Goal: Transaction & Acquisition: Purchase product/service

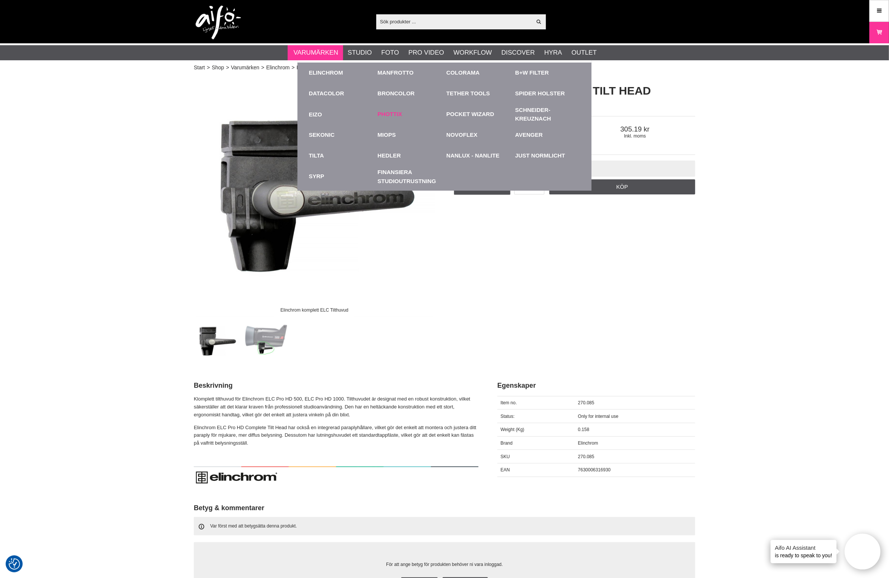
drag, startPoint x: 312, startPoint y: 67, endPoint x: 394, endPoint y: 110, distance: 91.9
click at [317, 69] on div "Elinchrom" at bounding box center [341, 73] width 65 height 21
click at [331, 70] on link "Elinchrom" at bounding box center [326, 73] width 34 height 9
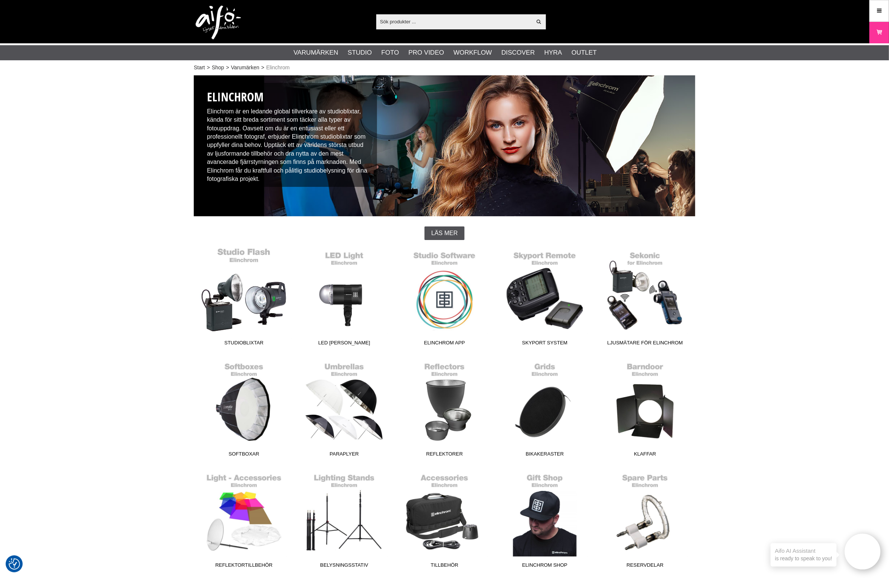
click at [247, 286] on link "Studioblixtar" at bounding box center [244, 299] width 100 height 102
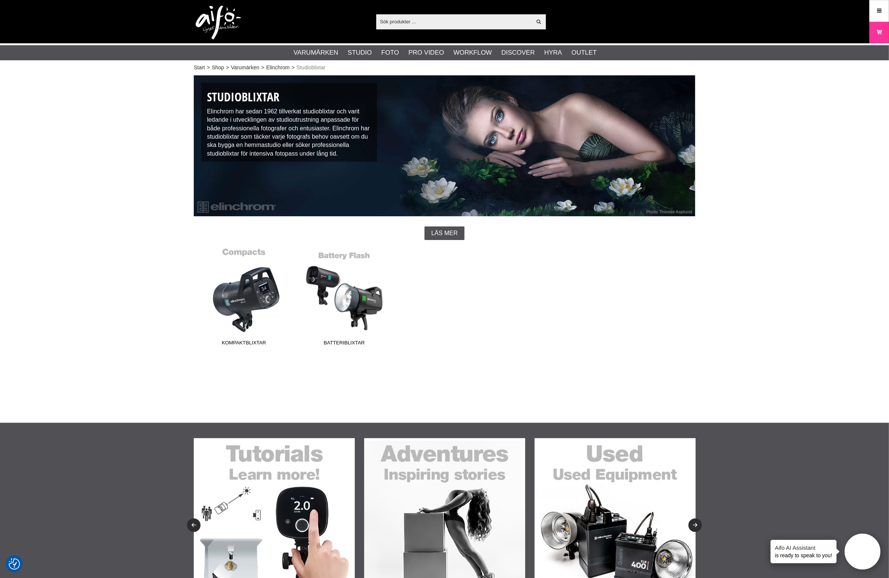
click at [254, 298] on link "Kompaktblixtar" at bounding box center [244, 299] width 100 height 102
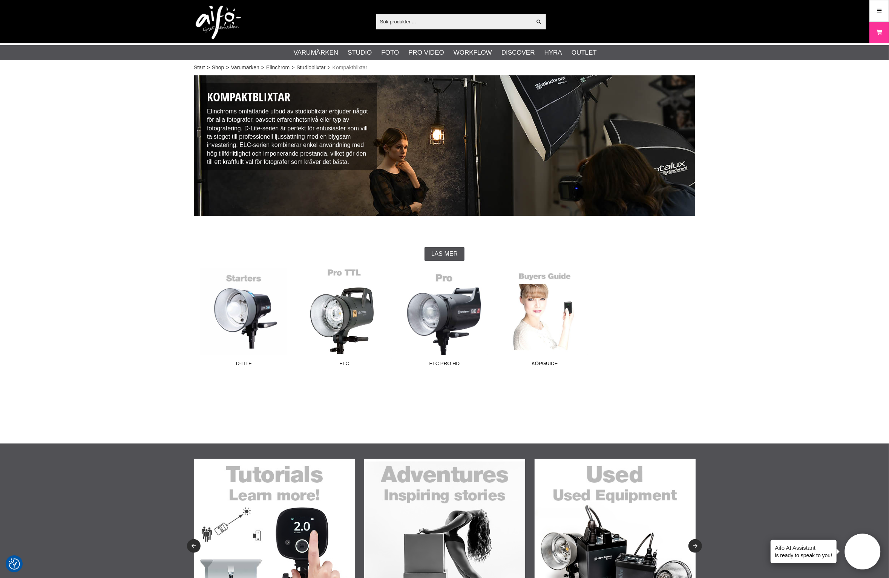
click at [358, 325] on link "ELC" at bounding box center [344, 319] width 100 height 102
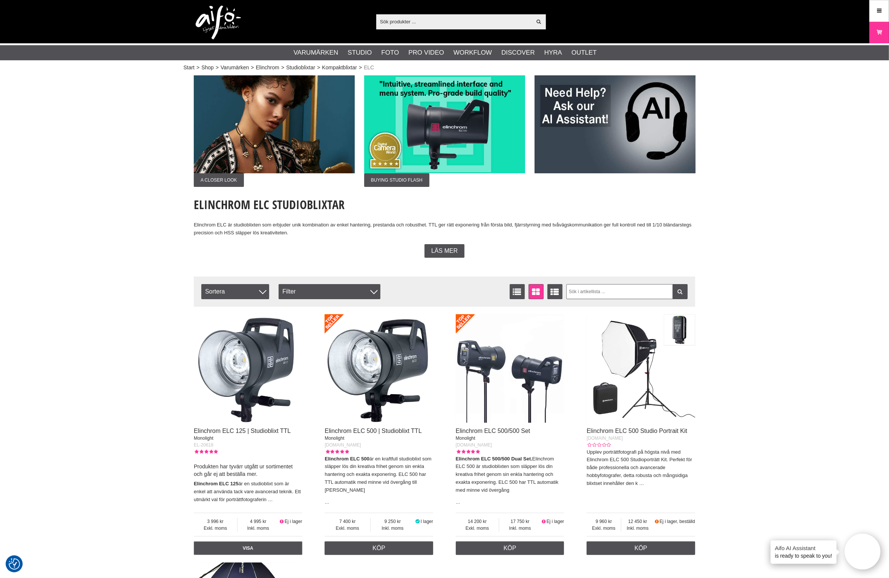
scroll to position [141, 0]
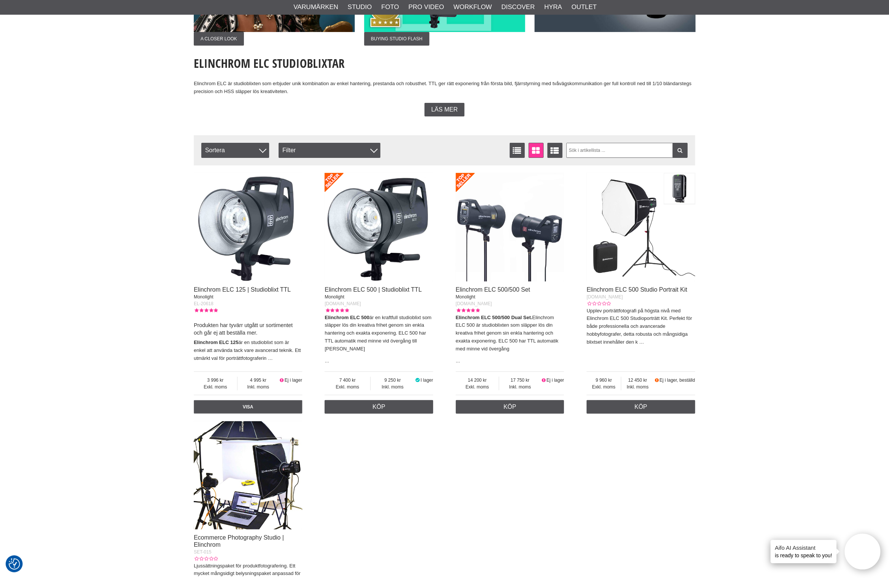
click at [535, 231] on img at bounding box center [510, 227] width 109 height 109
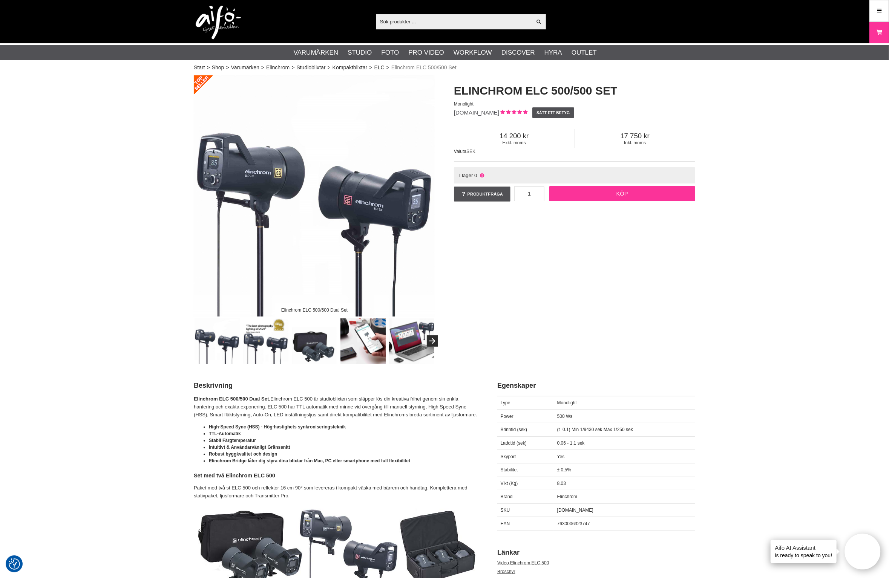
click at [620, 197] on link "Köp" at bounding box center [622, 193] width 146 height 15
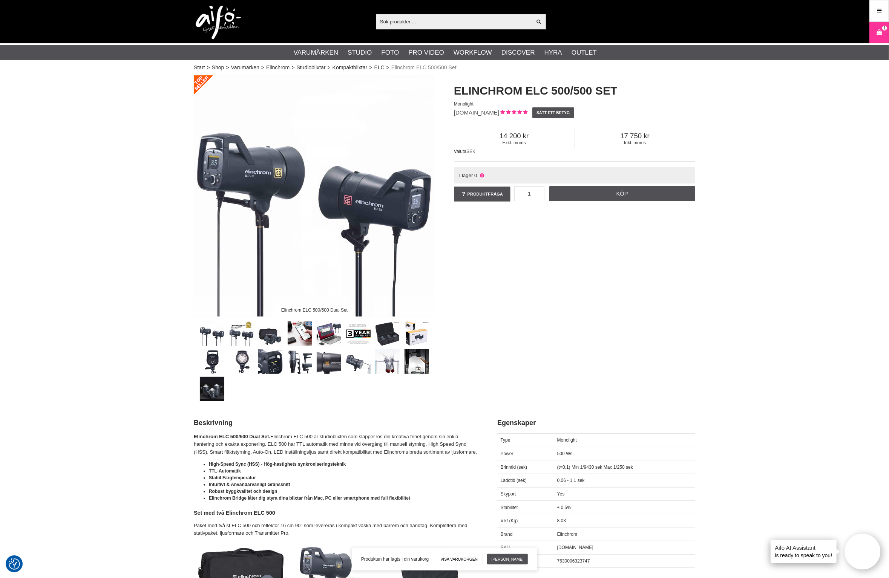
click at [875, 29] on link "Varukorg 1" at bounding box center [878, 33] width 19 height 18
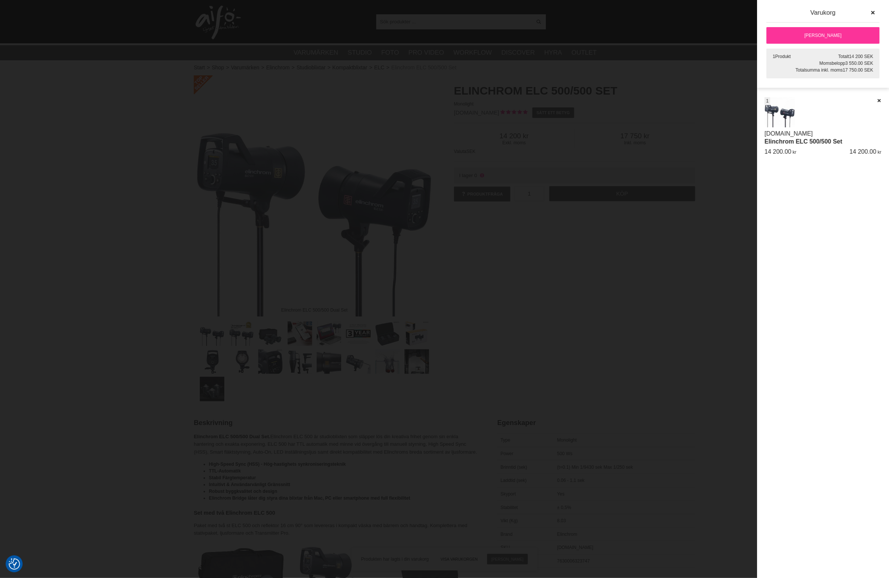
click at [824, 38] on link "[PERSON_NAME]" at bounding box center [822, 35] width 113 height 17
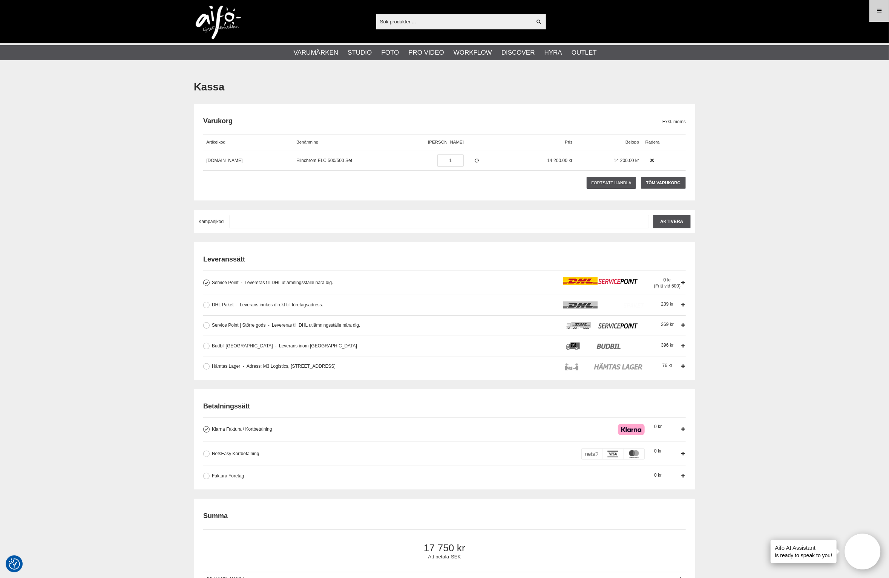
type input "[EMAIL_ADDRESS][DOMAIN_NAME]"
click at [884, 7] on link "Meny" at bounding box center [878, 11] width 19 height 18
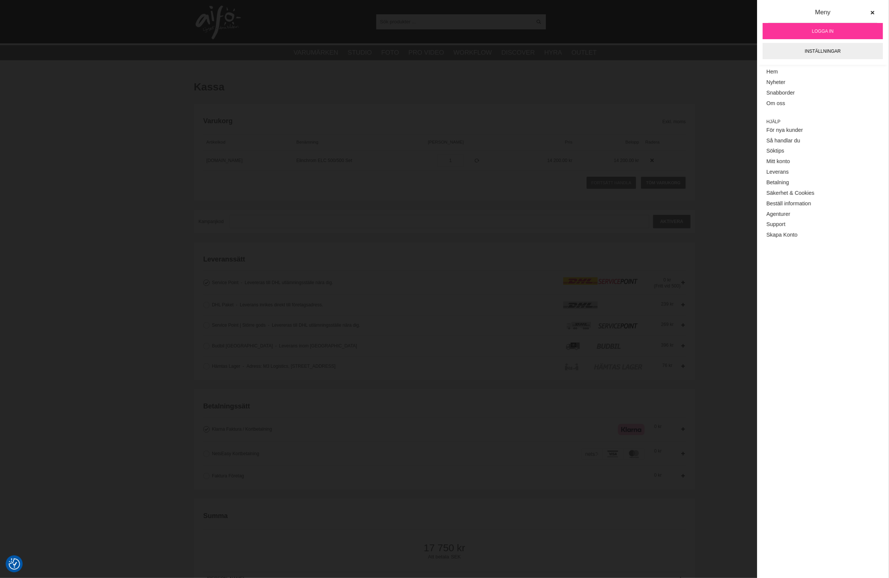
click at [833, 31] on span "Logga in" at bounding box center [822, 31] width 21 height 7
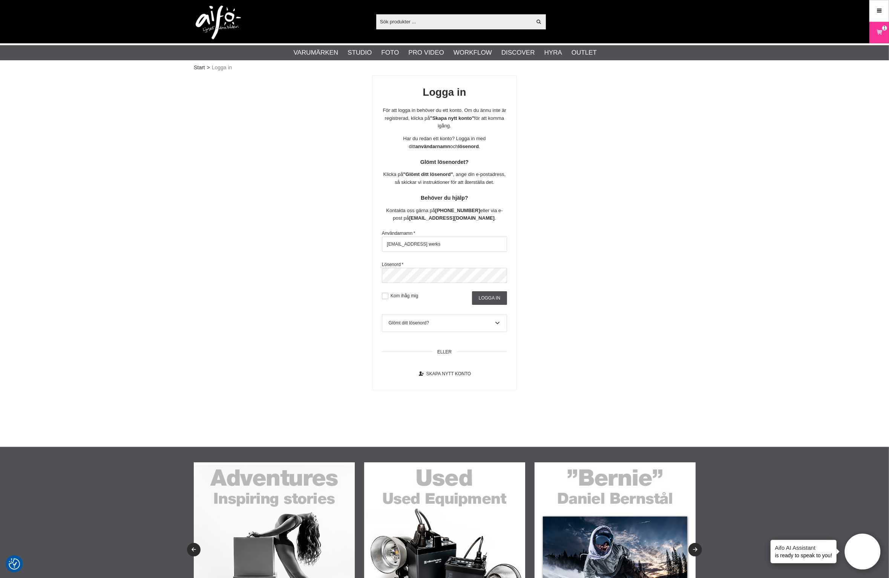
drag, startPoint x: 483, startPoint y: 254, endPoint x: 98, endPoint y: 228, distance: 386.4
click at [98, 228] on div "Start > Logga in Logga in För att logga in behöver du ett konto. Om du ännu int…" at bounding box center [444, 260] width 889 height 374
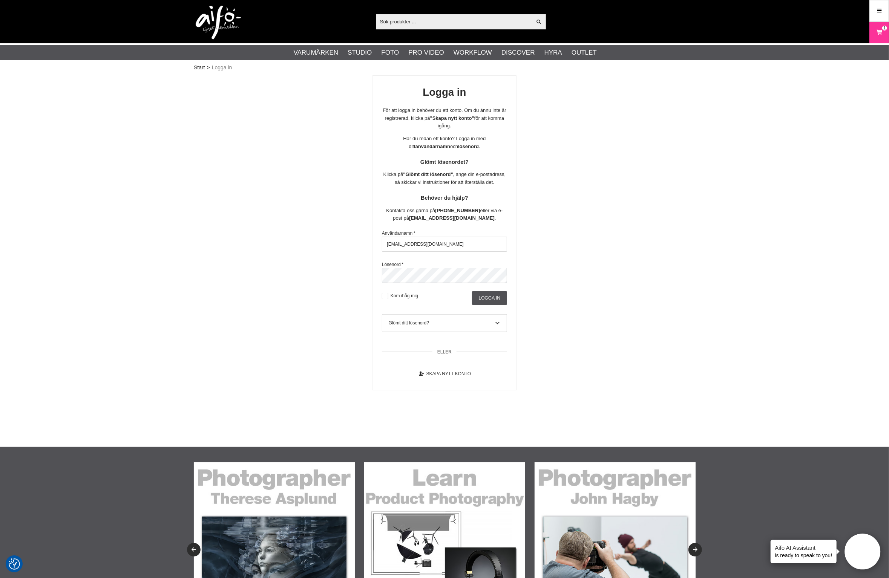
type input "[EMAIL_ADDRESS][DOMAIN_NAME]"
click at [360, 280] on div "Logga in För att logga in behöver du ett konto. Om du ännu inte är registrerad,…" at bounding box center [444, 232] width 501 height 315
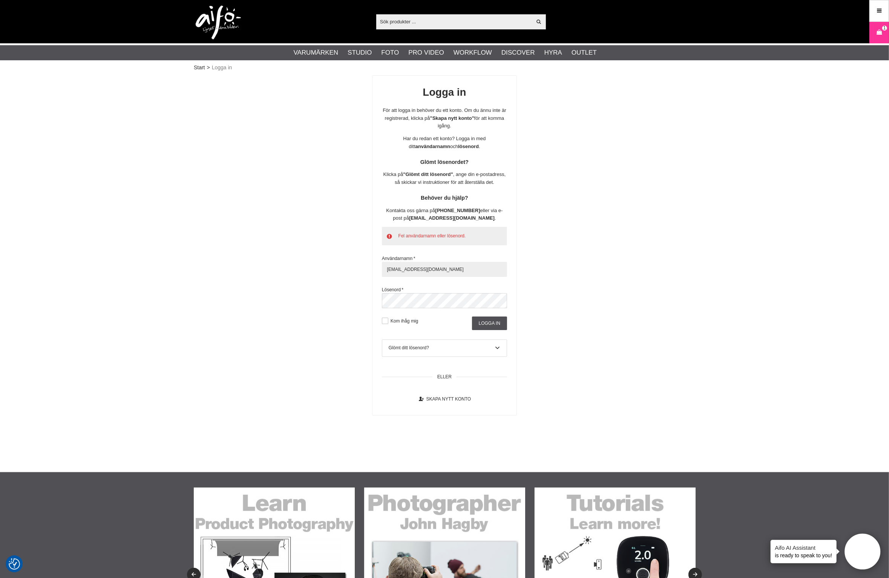
paste input "[GEOGRAPHIC_DATA]"
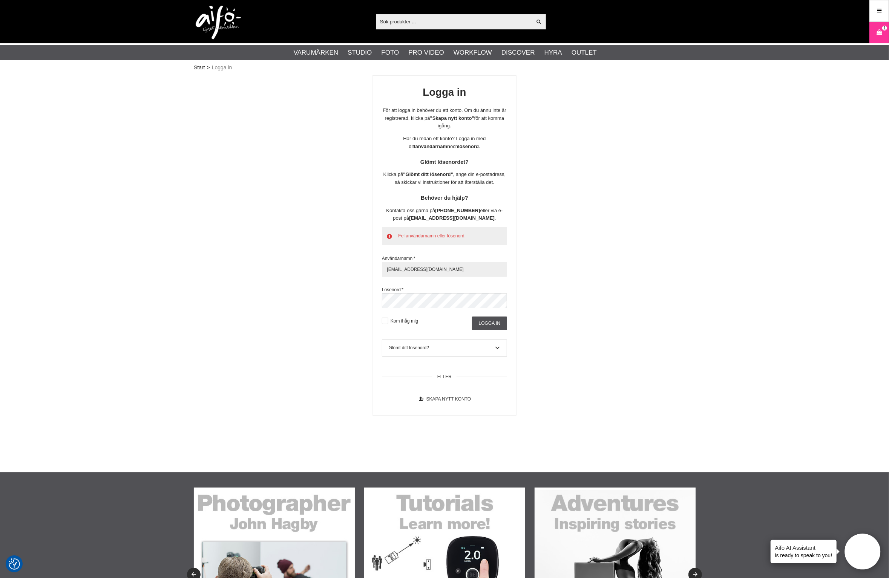
type input "[EMAIL_ADDRESS][DOMAIN_NAME]"
click at [483, 328] on input "Logga in" at bounding box center [489, 324] width 35 height 14
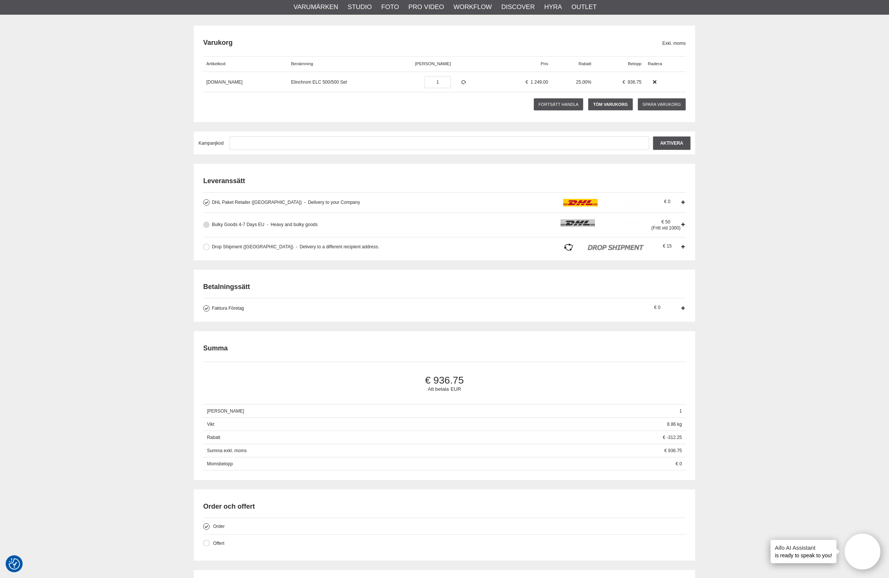
scroll to position [94, 0]
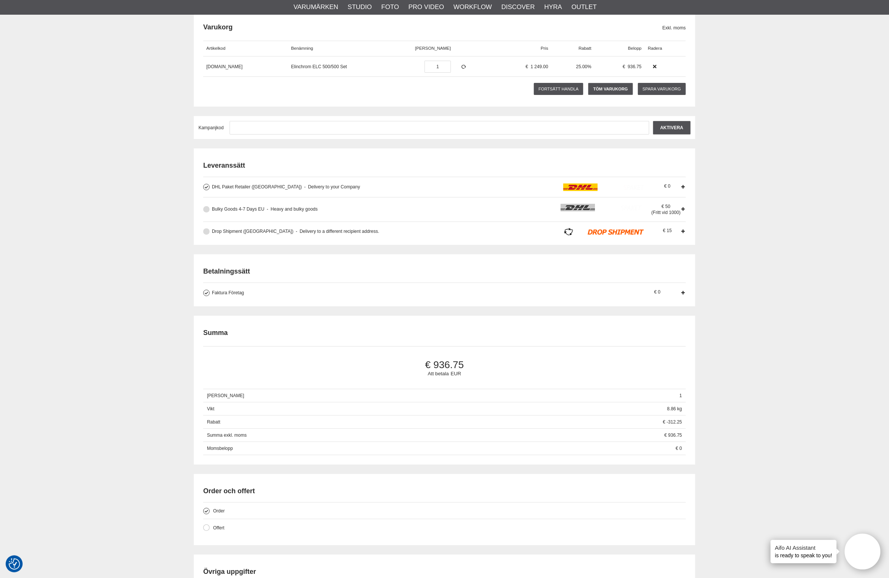
click at [214, 234] on span "Drop Shipment (EU)" at bounding box center [252, 231] width 81 height 5
click at [0, 0] on input "Drop Shipment (EU) Delivery to a different recipient address. The products are …" at bounding box center [0, 0] width 0 height 0
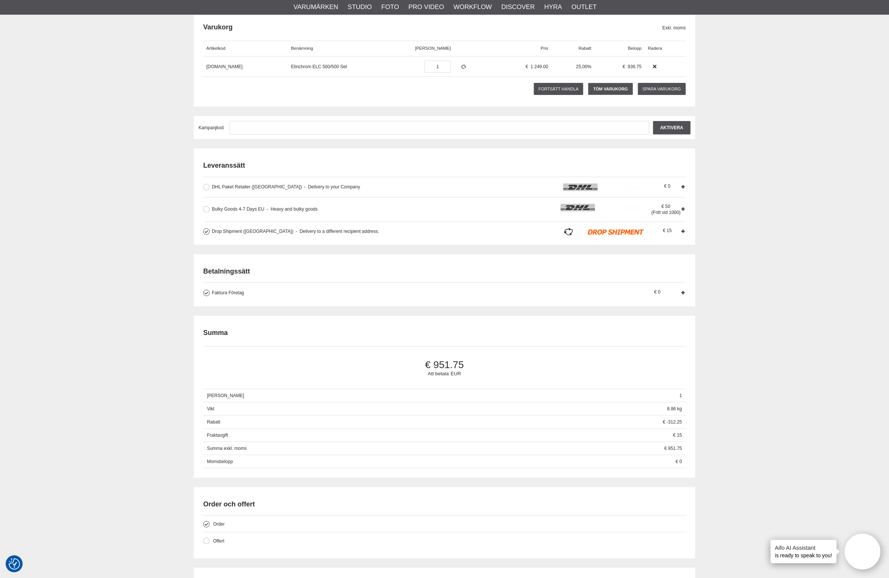
scroll to position [95, 0]
